Goal: Book appointment/travel/reservation

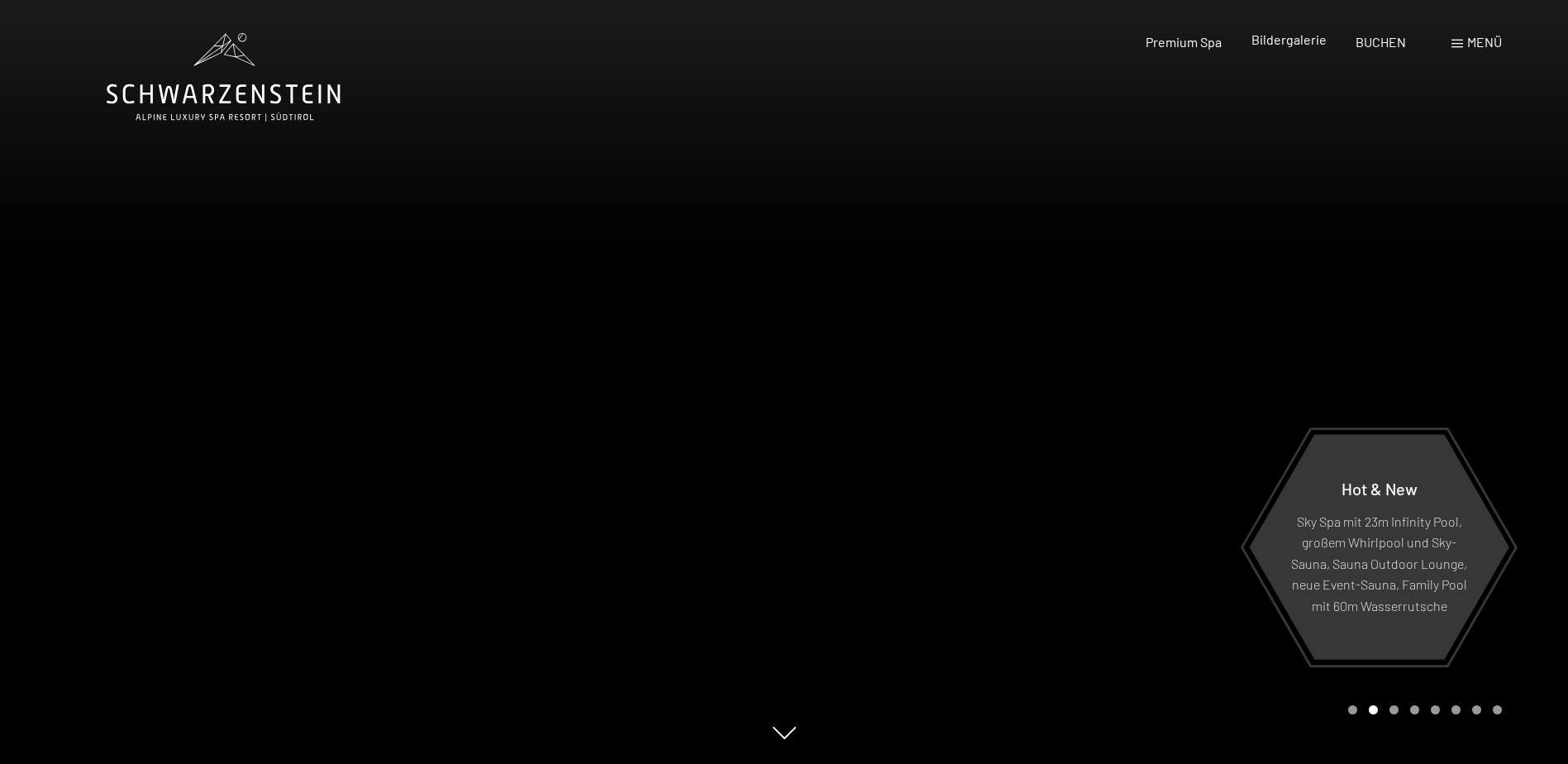
click at [1290, 41] on span "Bildergalerie" at bounding box center [1289, 39] width 76 height 16
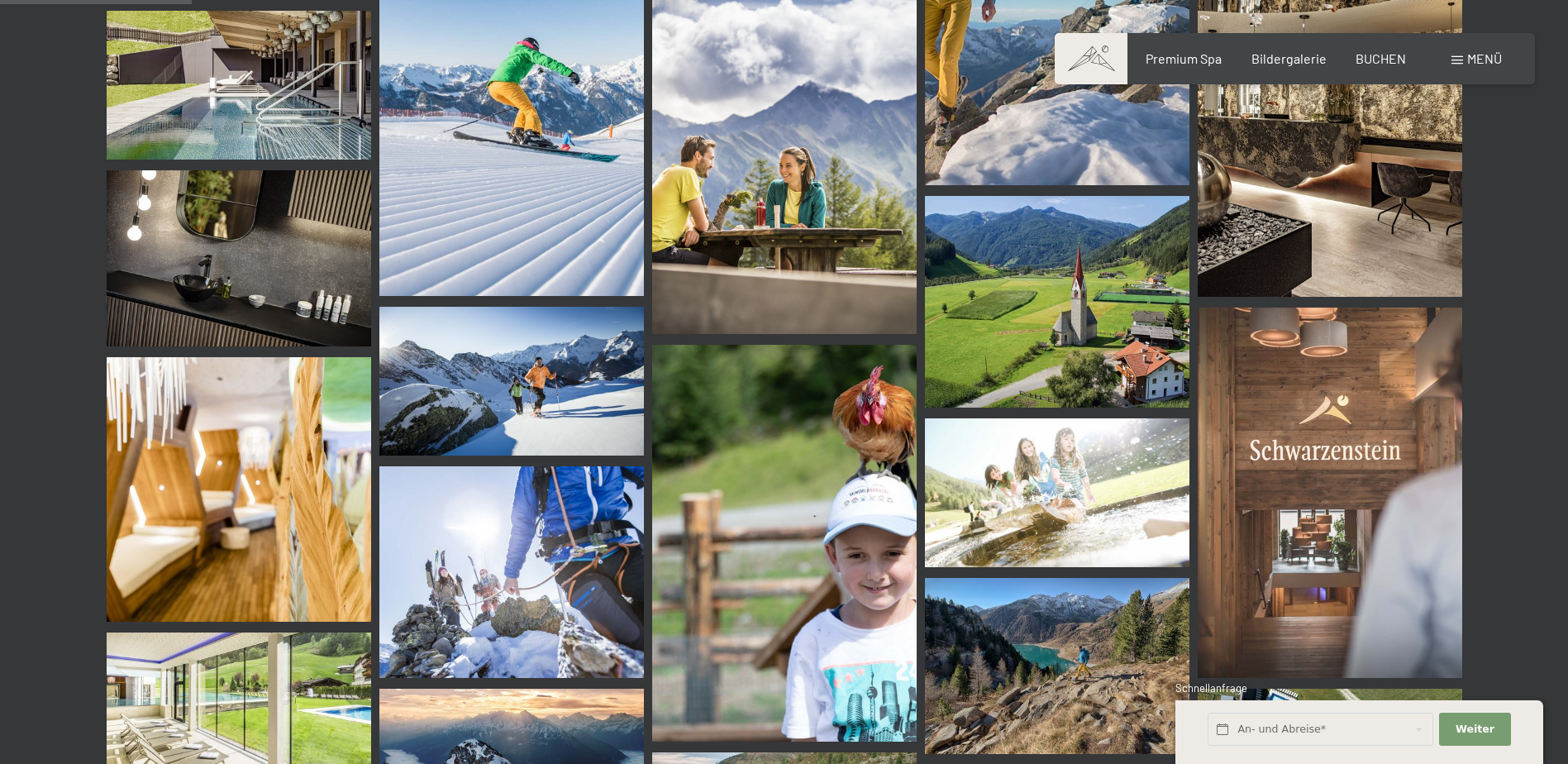
scroll to position [2811, 0]
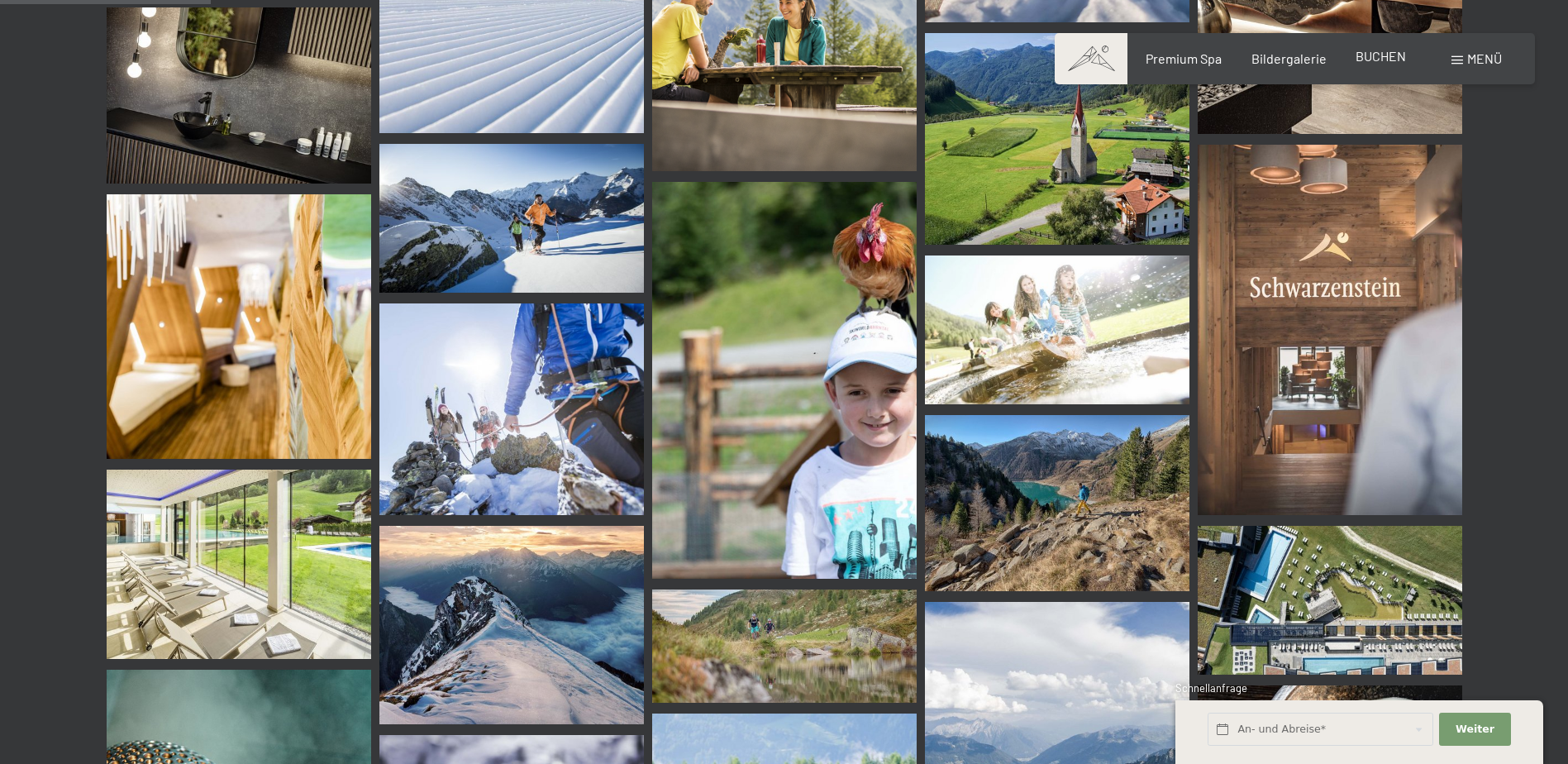
click at [1363, 54] on span "BUCHEN" at bounding box center [1380, 55] width 51 height 16
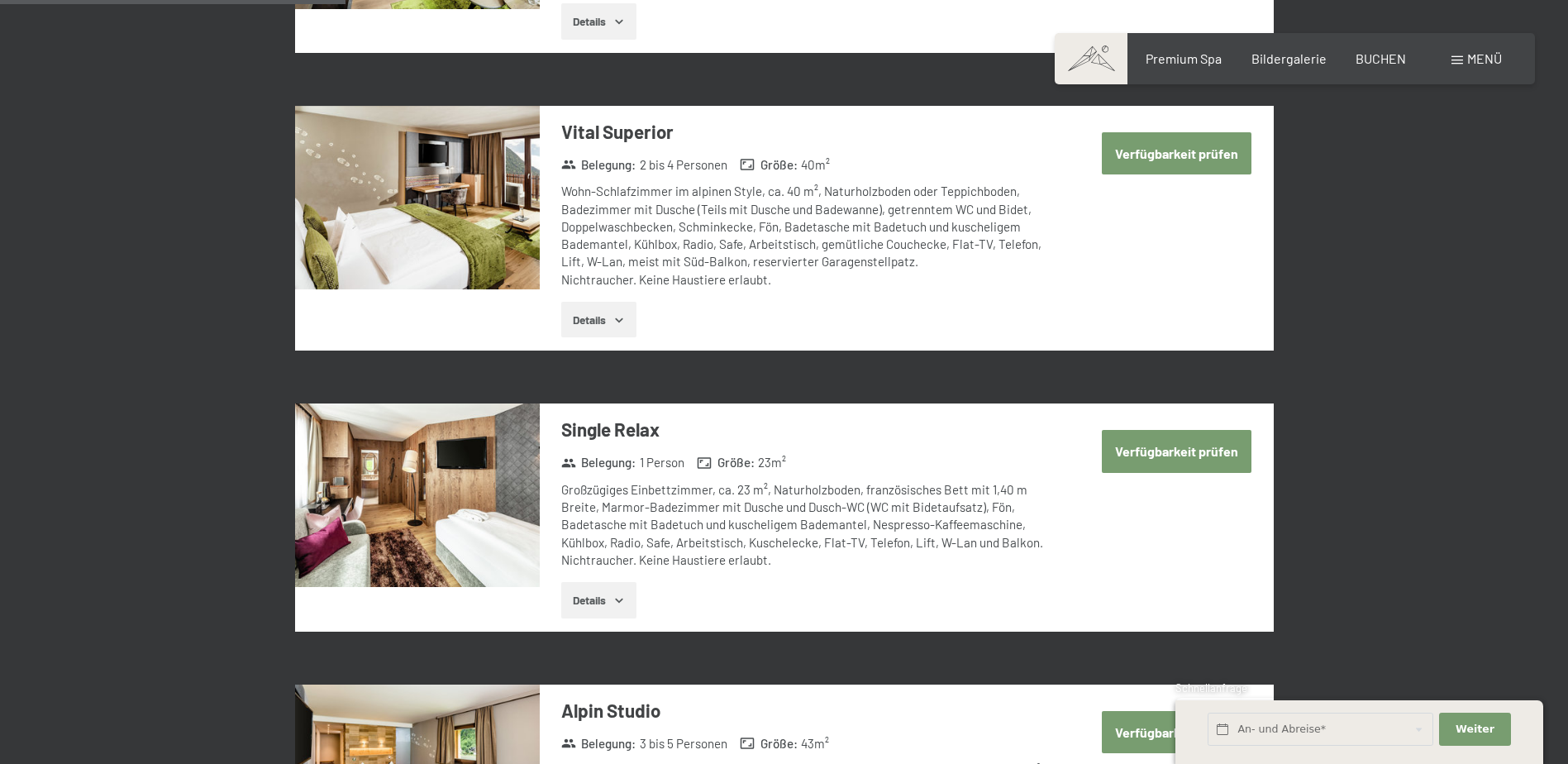
scroll to position [1322, 0]
